Goal: Navigation & Orientation: Find specific page/section

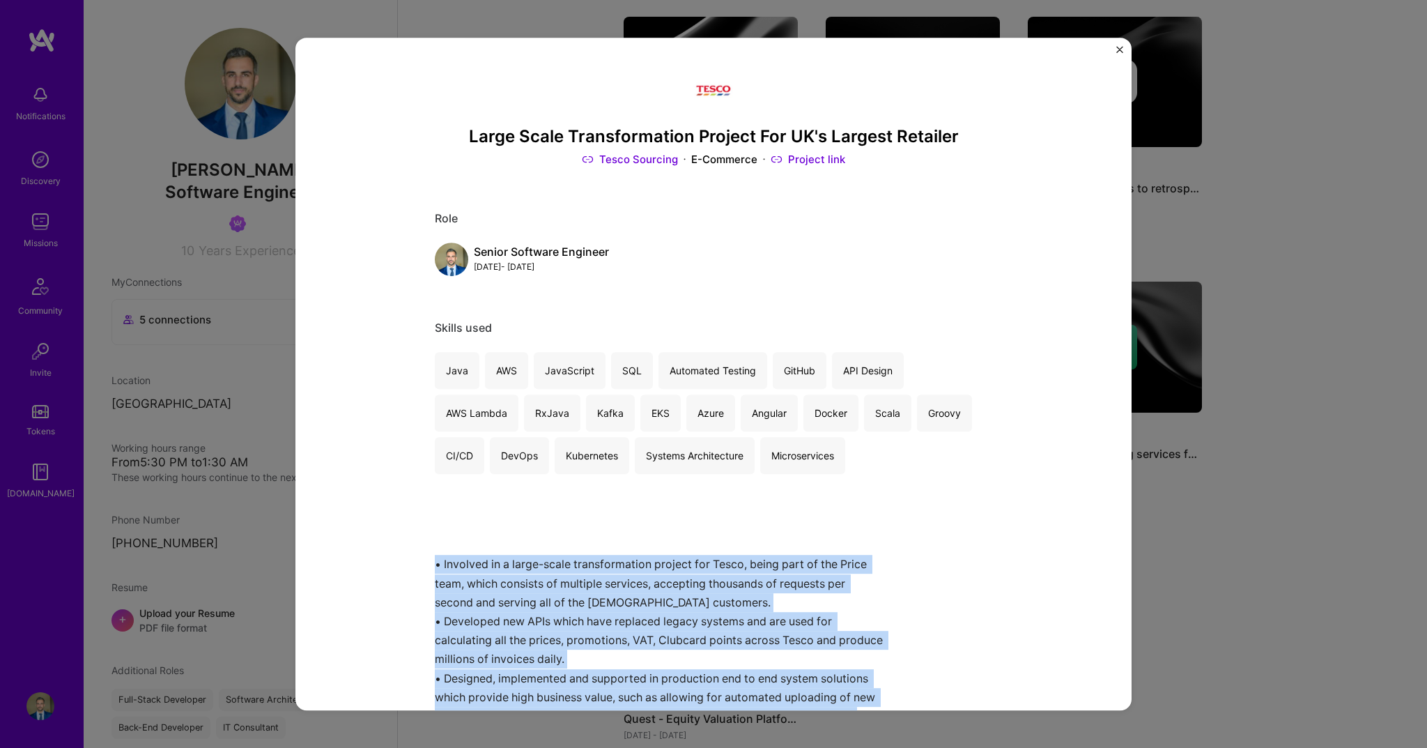
scroll to position [364, 0]
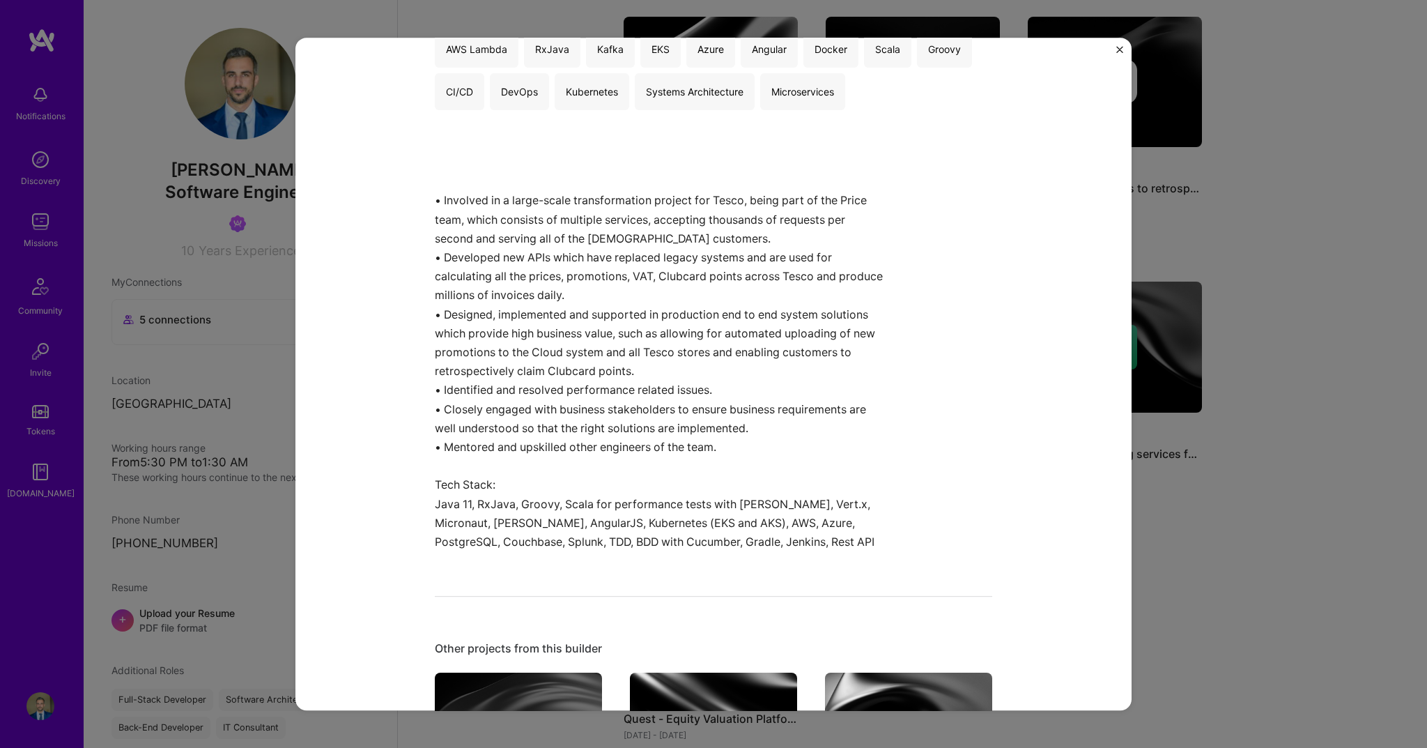
click at [378, 87] on div "Large Scale Transformation Project For UK's Largest Retailer Tesco Sourcing E-C…" at bounding box center [713, 374] width 836 height 673
click at [1133, 47] on div "Large Scale Transformation Project For UK's Largest Retailer Tesco Sourcing E-C…" at bounding box center [713, 374] width 1427 height 748
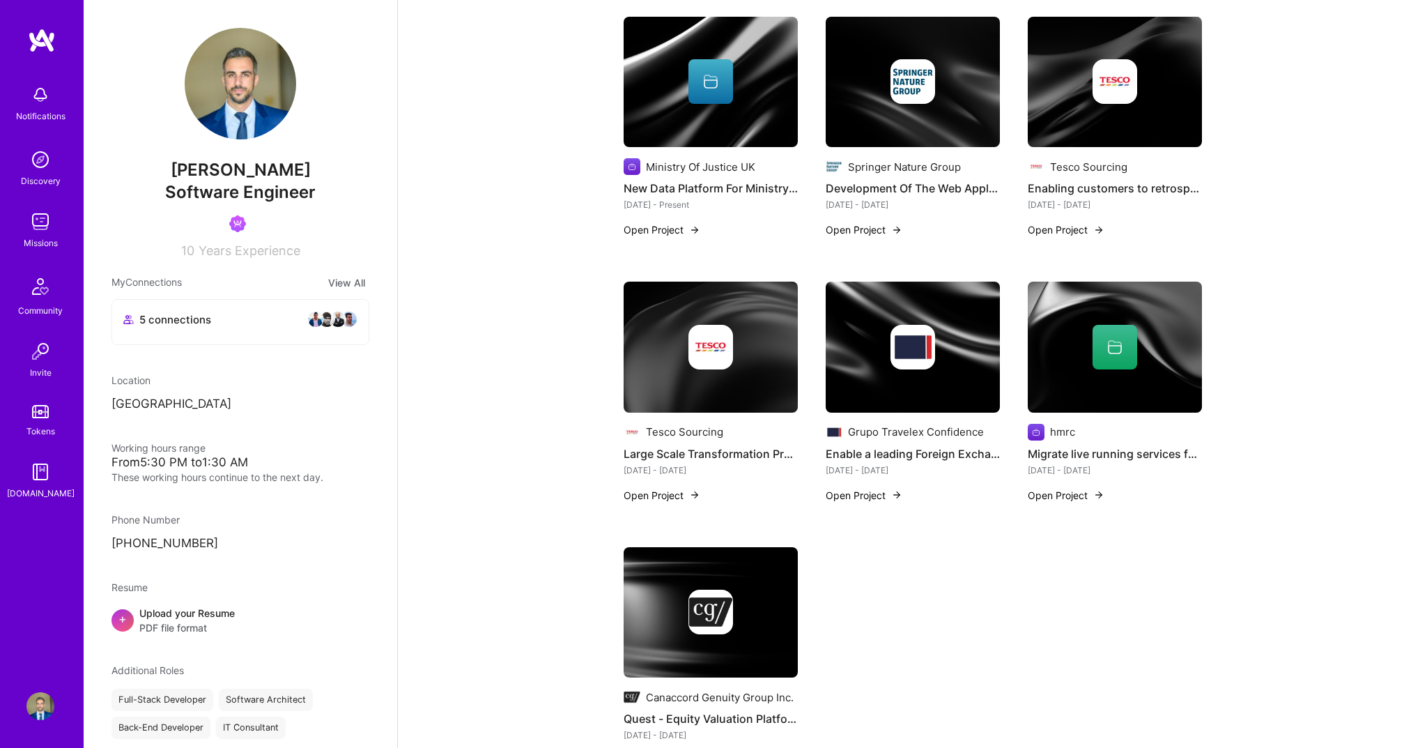
click at [44, 43] on img at bounding box center [42, 40] width 28 height 25
